Goal: Task Accomplishment & Management: Manage account settings

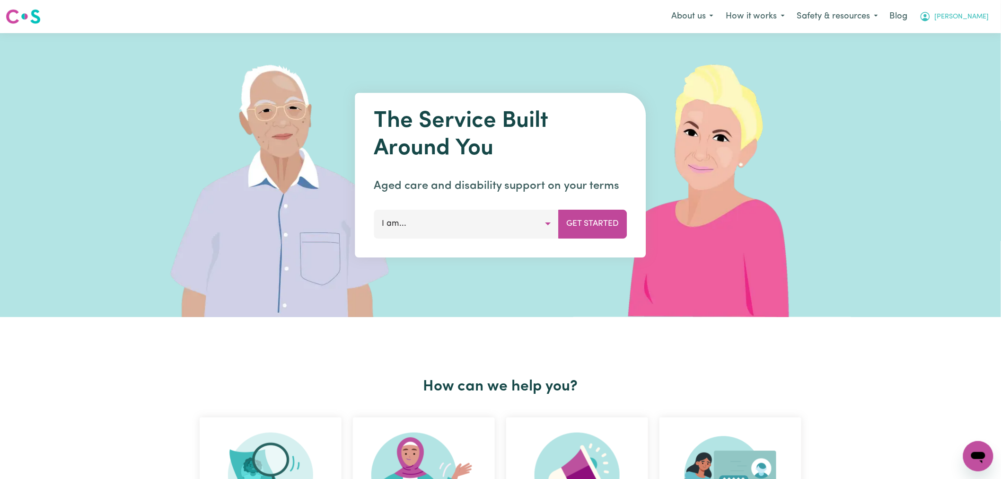
click at [973, 16] on span "[PERSON_NAME]" at bounding box center [962, 17] width 54 height 10
click at [966, 51] on link "Logout" at bounding box center [957, 54] width 75 height 18
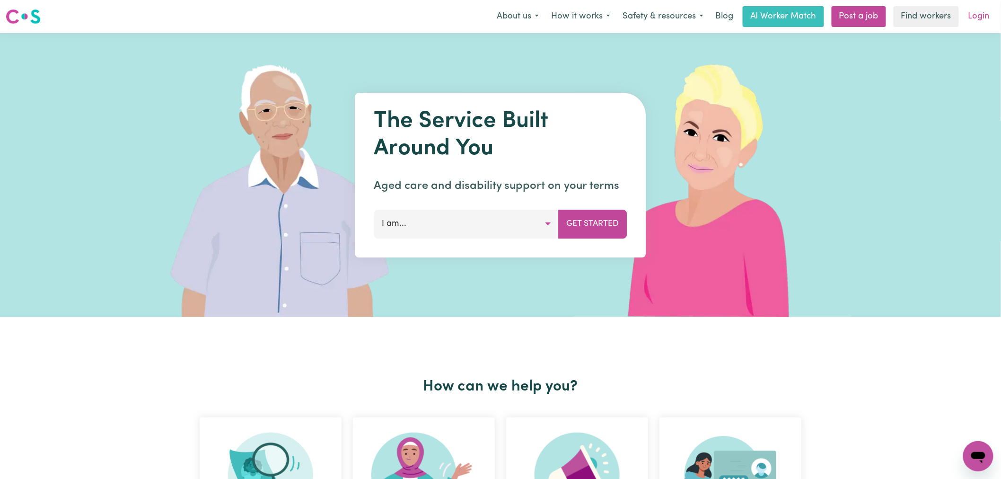
click at [982, 16] on link "Login" at bounding box center [979, 16] width 33 height 21
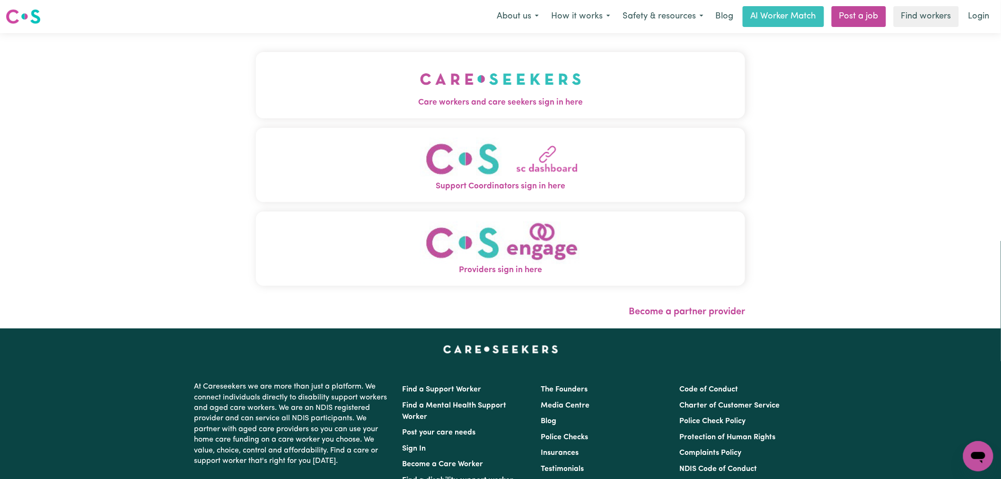
click at [368, 87] on button "Care workers and care seekers sign in here" at bounding box center [500, 85] width 489 height 66
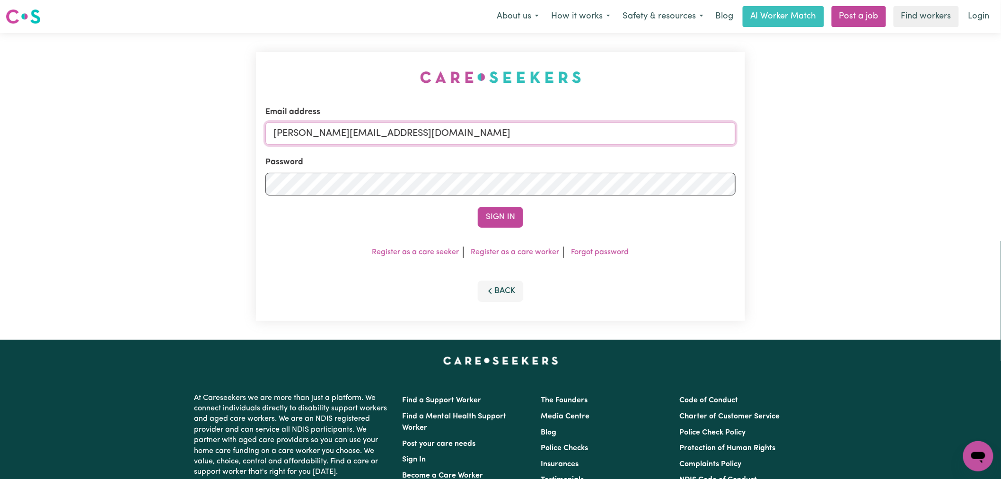
click at [456, 130] on input "[PERSON_NAME][EMAIL_ADDRESS][DOMAIN_NAME]" at bounding box center [500, 133] width 470 height 23
drag, startPoint x: 509, startPoint y: 135, endPoint x: 320, endPoint y: 133, distance: 189.3
click at [320, 133] on input "[EMAIL_ADDRESS][DOMAIN_NAME]" at bounding box center [500, 133] width 470 height 23
type input "[EMAIL_ADDRESS][DOMAIN_NAME]"
click at [494, 202] on form "Email address [EMAIL_ADDRESS][DOMAIN_NAME] Password Sign In" at bounding box center [500, 167] width 470 height 122
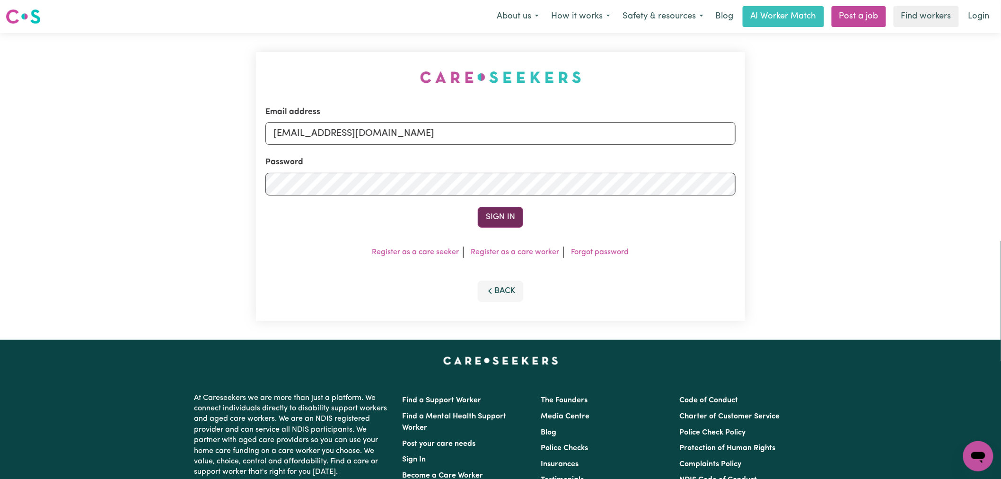
click at [499, 215] on button "Sign In" at bounding box center [500, 217] width 45 height 21
